Goal: Use online tool/utility: Utilize a website feature to perform a specific function

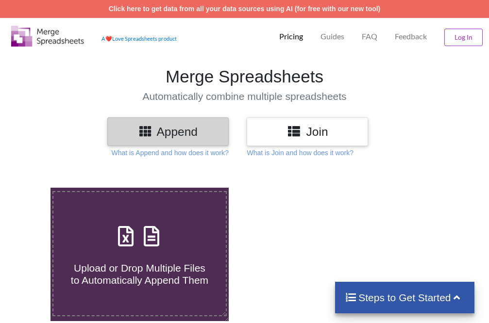
scroll to position [97, 0]
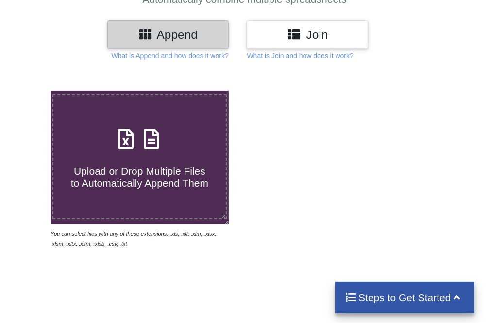
click at [175, 141] on div "Upload or Drop Multiple Files to Automatically Append Them" at bounding box center [139, 157] width 172 height 66
click at [30, 91] on input "Upload or Drop Multiple Files to Automatically Append Them" at bounding box center [30, 91] width 0 height 0
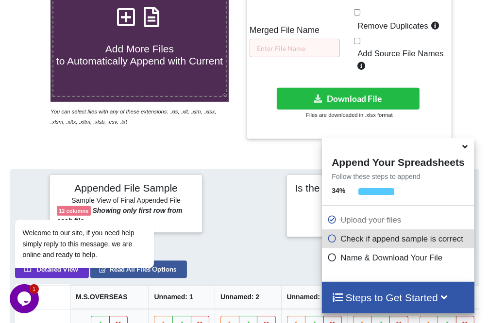
scroll to position [219, 0]
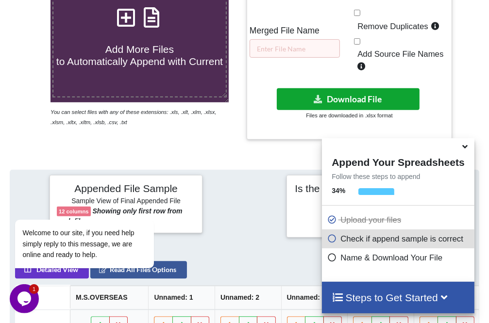
click at [338, 100] on button "Download File" at bounding box center [348, 99] width 143 height 22
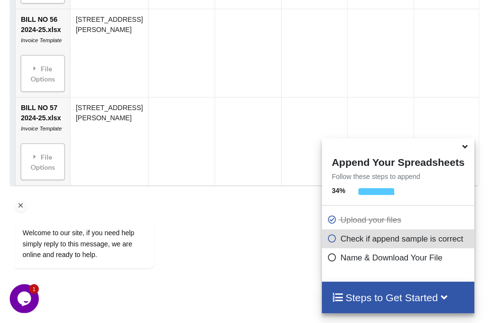
scroll to position [753, 0]
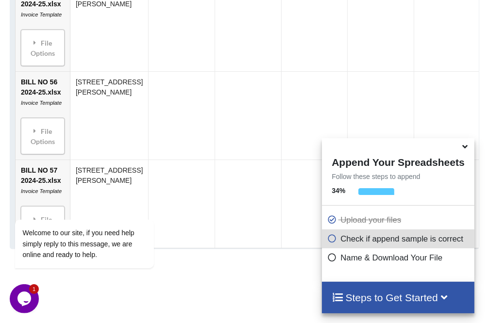
click at [385, 301] on h4 "Steps to Get Started" at bounding box center [397, 298] width 132 height 12
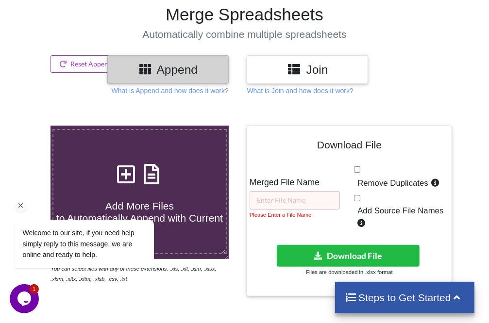
scroll to position [122, 0]
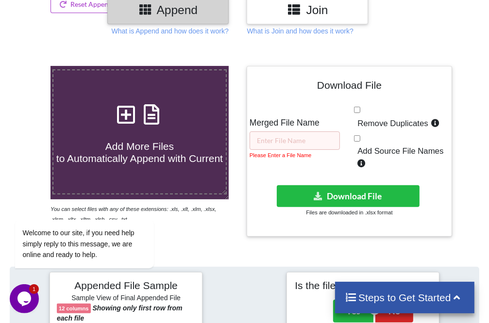
click at [153, 120] on icon at bounding box center [151, 109] width 24 height 20
click at [30, 66] on input "Add More Files to Automatically Append with Current" at bounding box center [30, 66] width 0 height 0
type input "C:\fakepath\BILL NO 58 2024-25.xlsx"
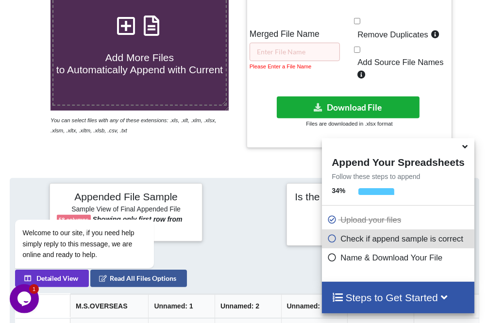
scroll to position [194, 0]
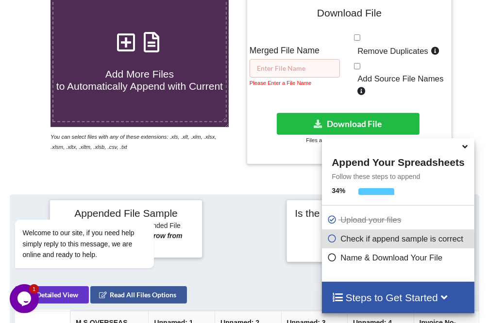
click at [297, 67] on input "text" at bounding box center [294, 68] width 90 height 18
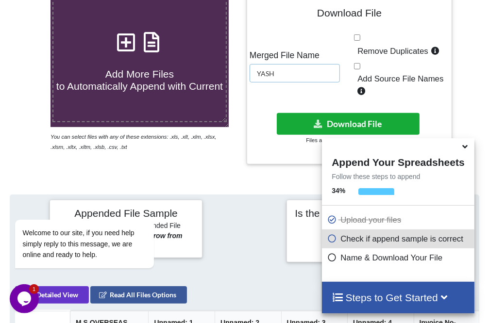
type input "YASH"
click at [334, 115] on button "Download File" at bounding box center [348, 124] width 143 height 22
